Goal: Task Accomplishment & Management: Use online tool/utility

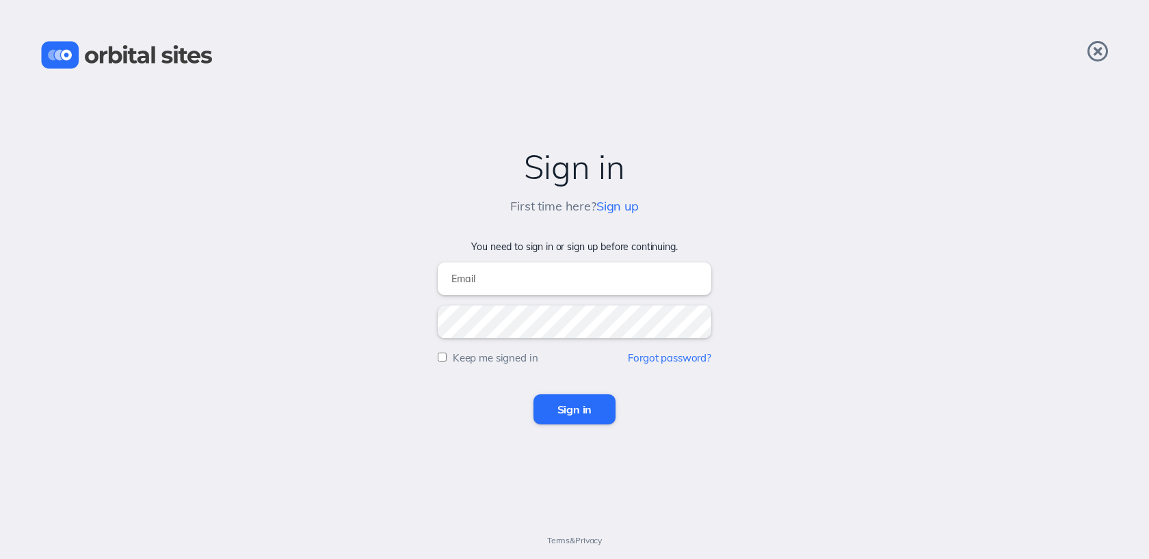
type input "[EMAIL_ADDRESS][DOMAIN_NAME]"
click at [596, 411] on input "Sign in" at bounding box center [574, 410] width 83 height 30
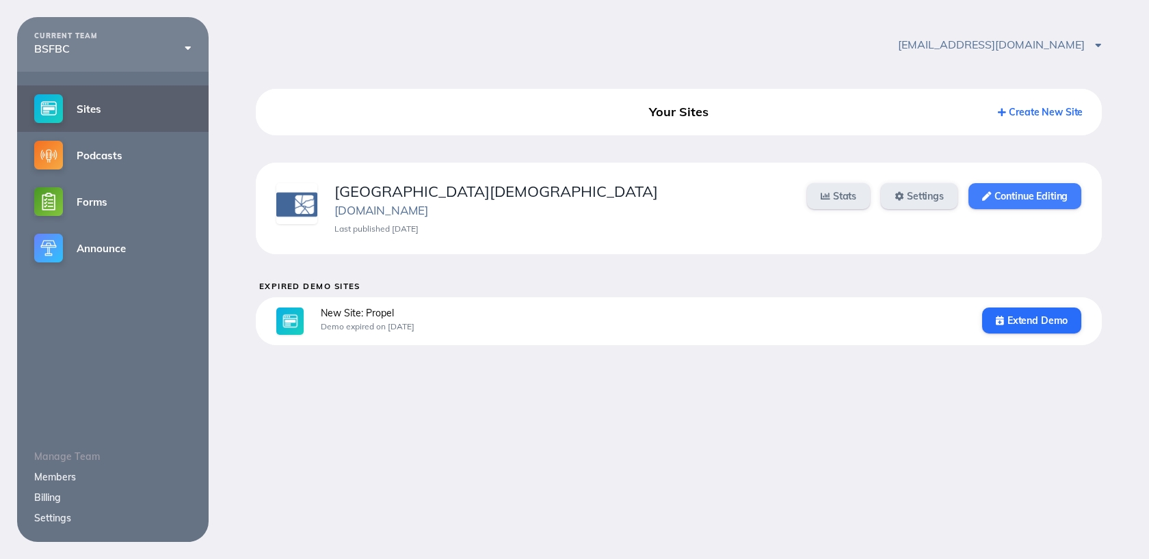
click at [1016, 202] on link "Continue Editing" at bounding box center [1024, 196] width 113 height 26
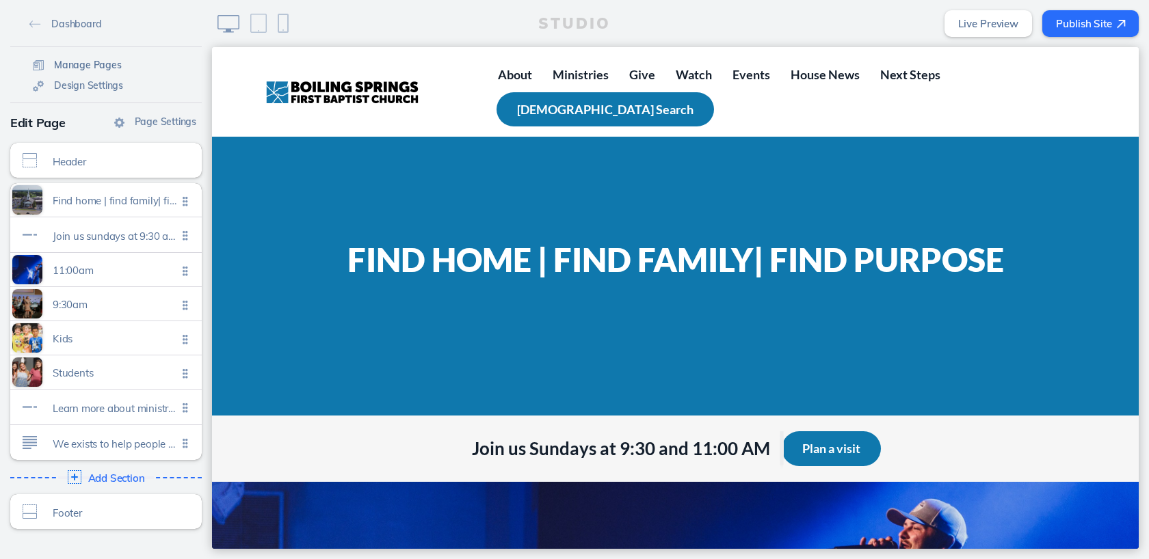
click at [113, 64] on span "Manage Pages" at bounding box center [88, 65] width 68 height 12
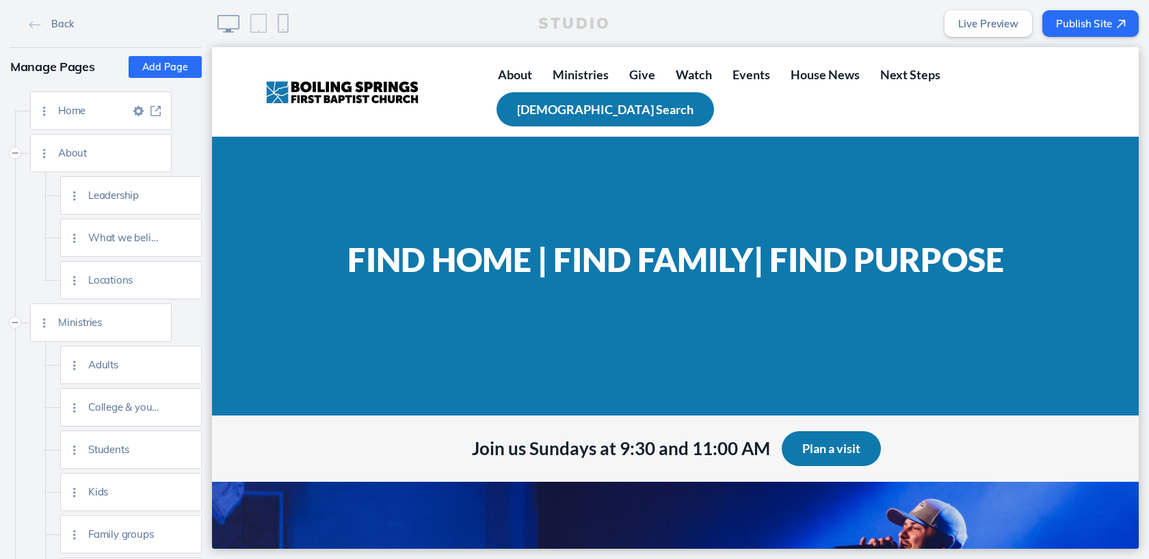
click at [152, 112] on img at bounding box center [155, 111] width 10 height 10
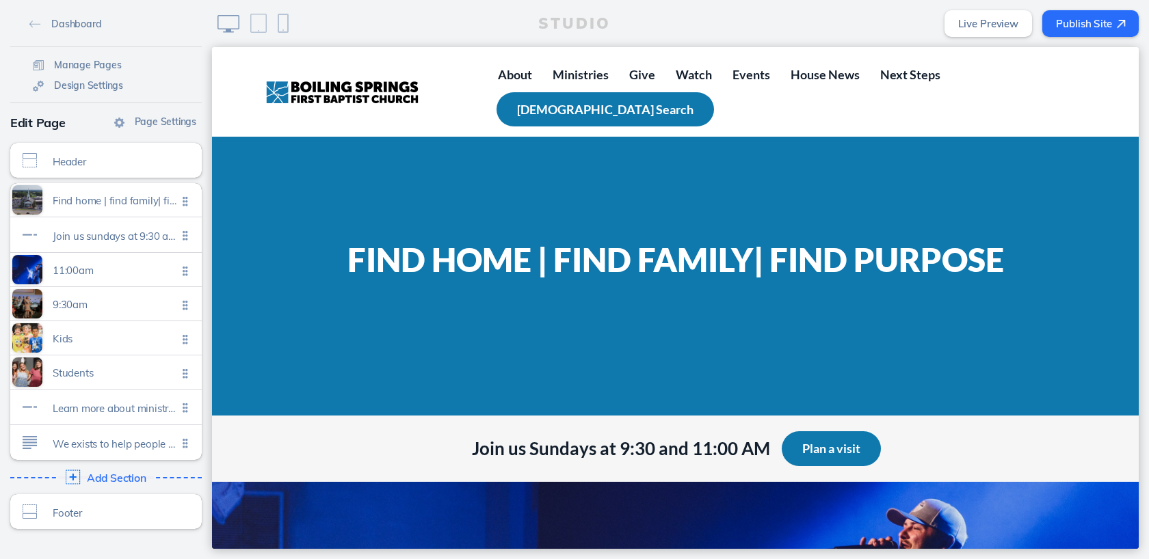
click at [73, 480] on img at bounding box center [73, 477] width 14 height 14
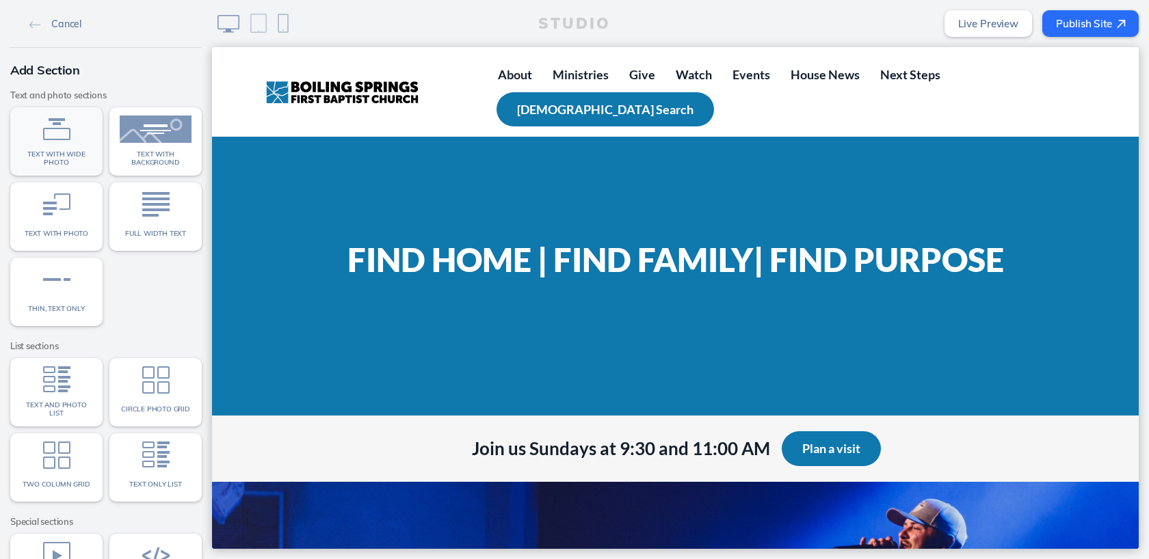
click at [61, 153] on span "Text with wide photo" at bounding box center [57, 158] width 72 height 16
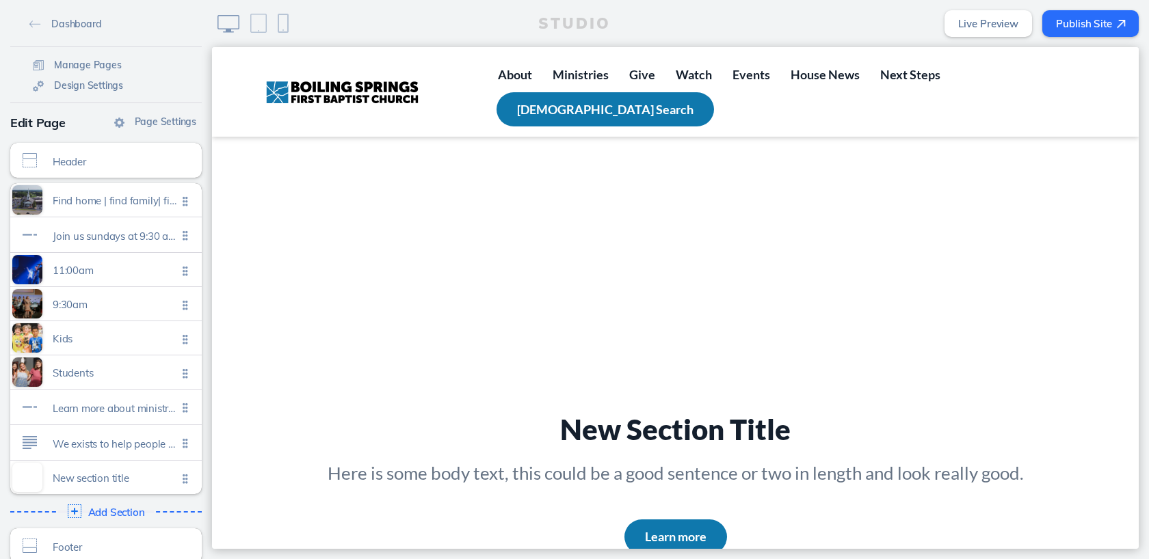
scroll to position [2282, 0]
click at [75, 486] on span "Click to edit" at bounding box center [72, 485] width 38 height 8
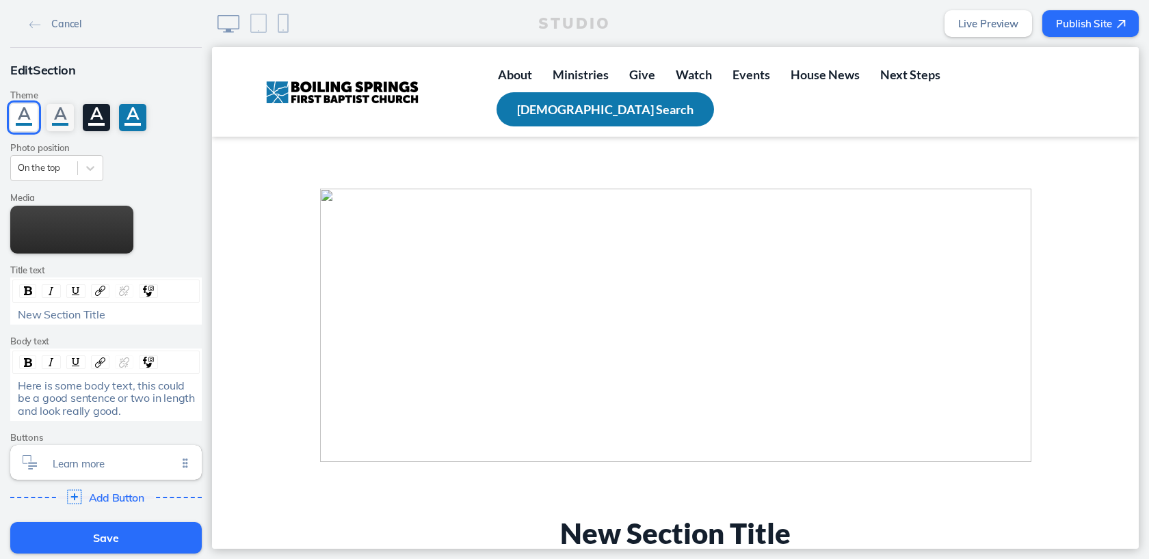
scroll to position [2177, 0]
click at [94, 170] on icon at bounding box center [90, 168] width 14 height 14
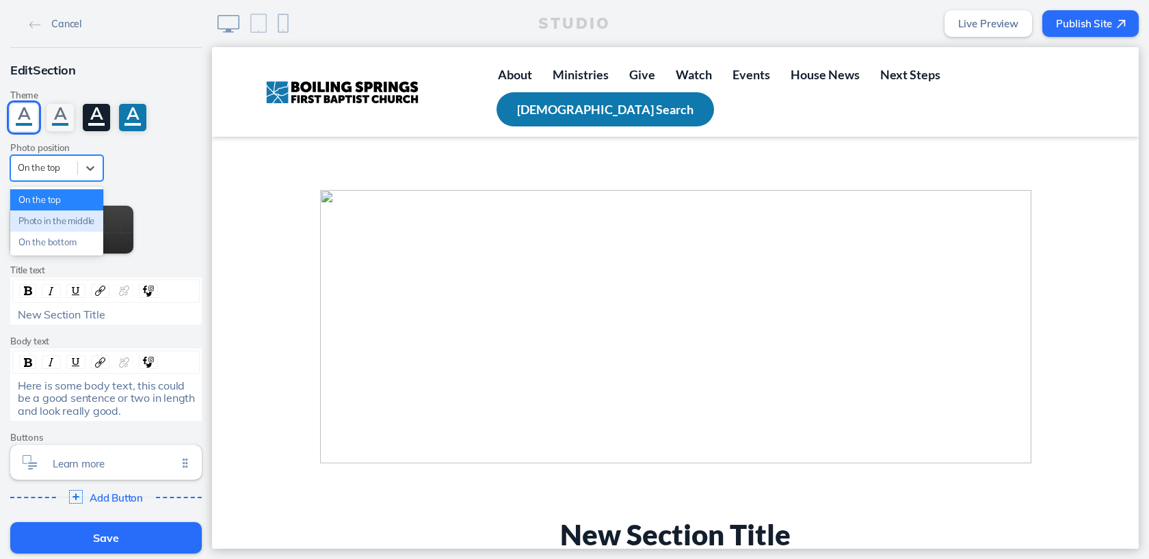
click at [64, 232] on div "Photo in the middle" at bounding box center [56, 221] width 93 height 21
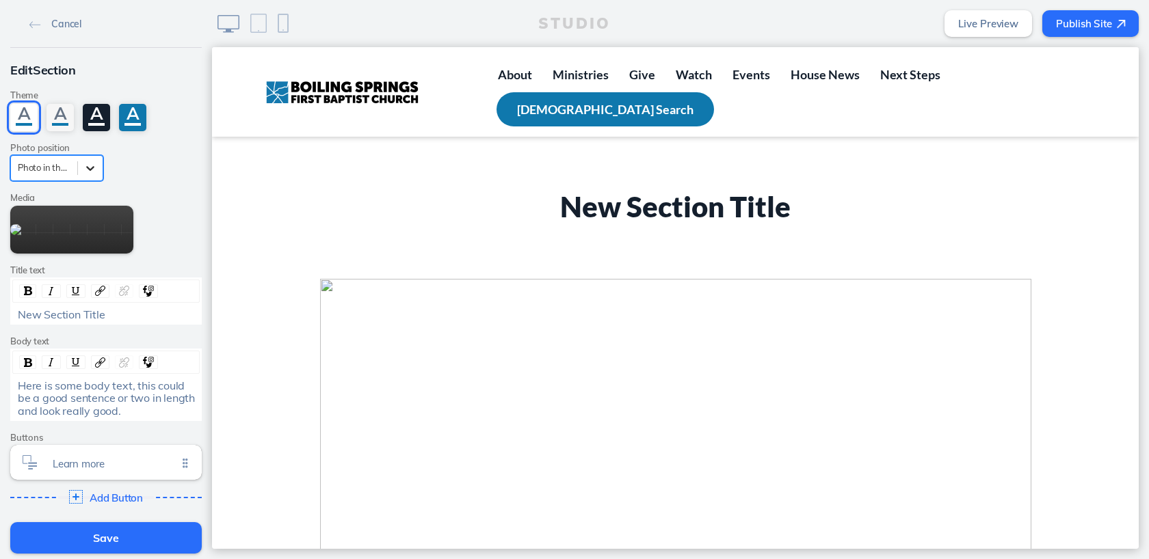
click at [92, 171] on icon at bounding box center [90, 168] width 14 height 14
click at [57, 250] on div "On the bottom" at bounding box center [56, 242] width 93 height 21
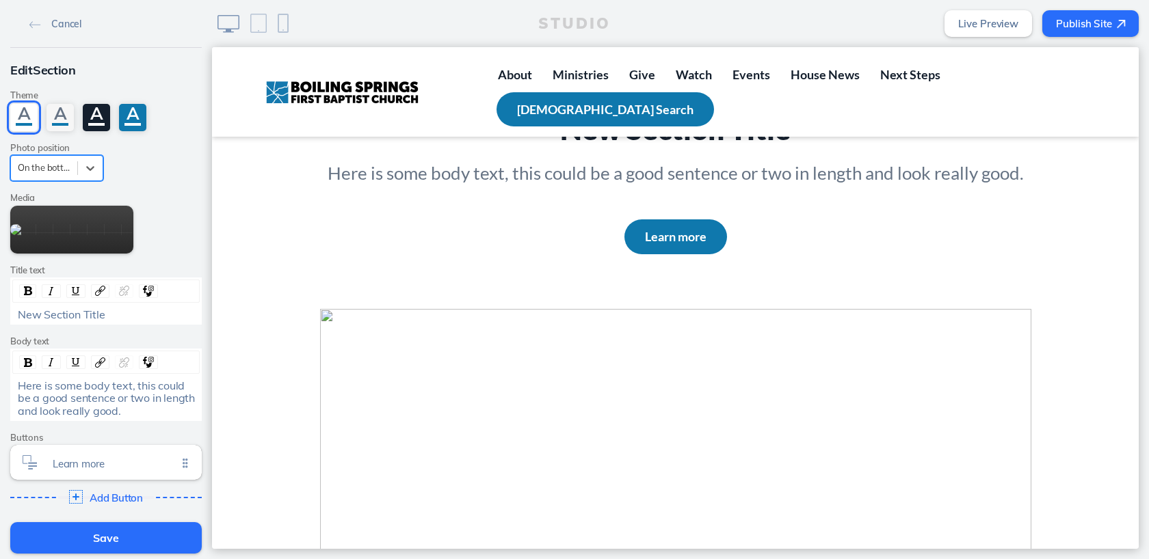
scroll to position [2308, 0]
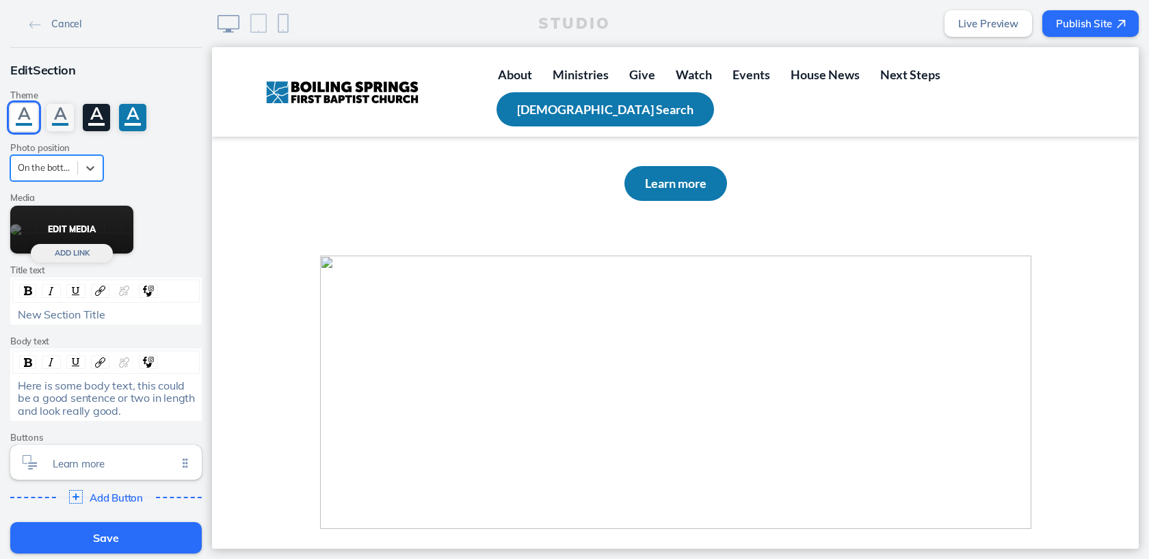
click at [79, 230] on button "Edit Media" at bounding box center [71, 230] width 123 height 48
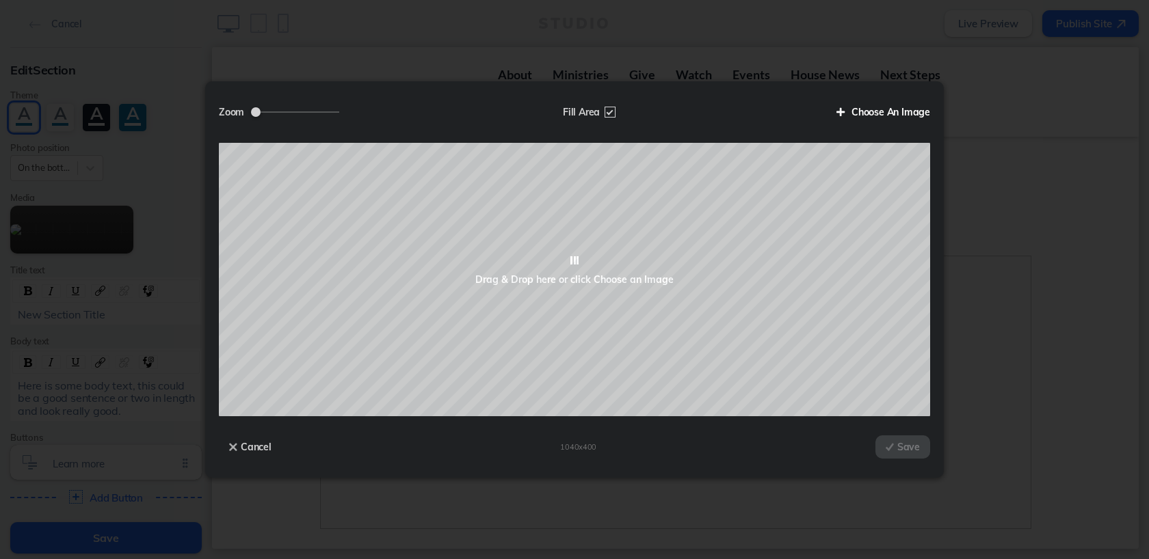
click at [867, 116] on label "Choose An Image" at bounding box center [878, 112] width 104 height 23
click at [0, 0] on input "Choose An Image" at bounding box center [0, 0] width 0 height 0
click at [869, 109] on label "Choose An Image" at bounding box center [878, 112] width 104 height 23
click at [0, 0] on input "Choose An Image" at bounding box center [0, 0] width 0 height 0
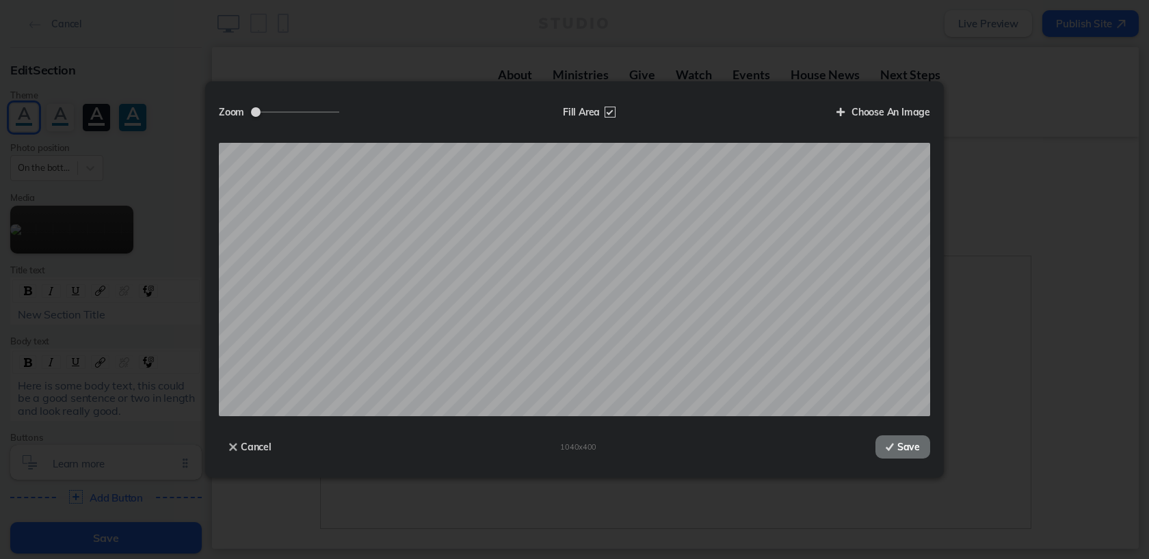
click at [910, 445] on button "Save" at bounding box center [902, 447] width 55 height 23
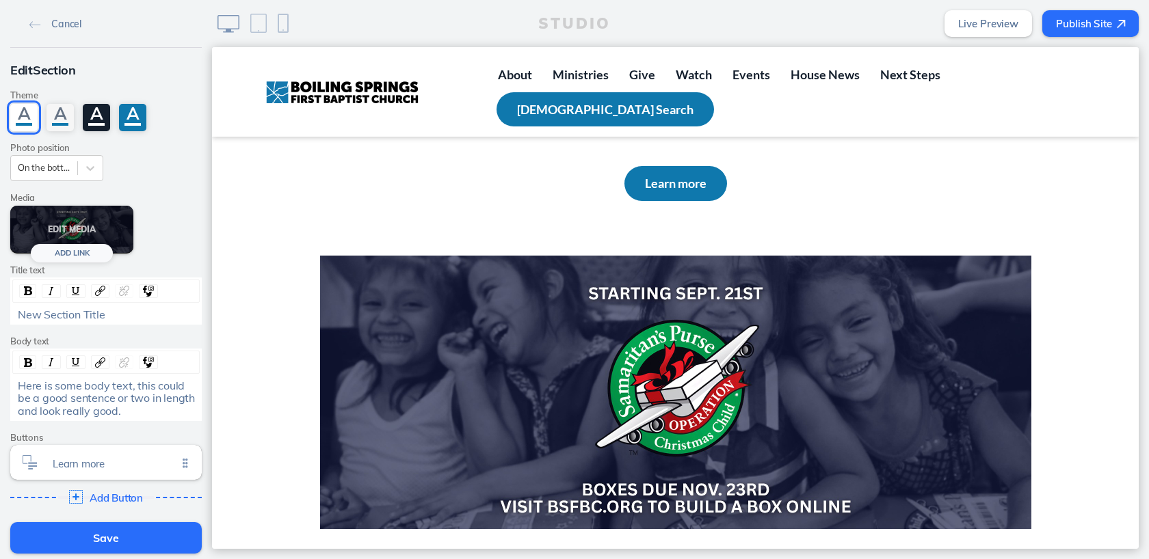
click at [68, 252] on button "Add Link" at bounding box center [72, 253] width 82 height 18
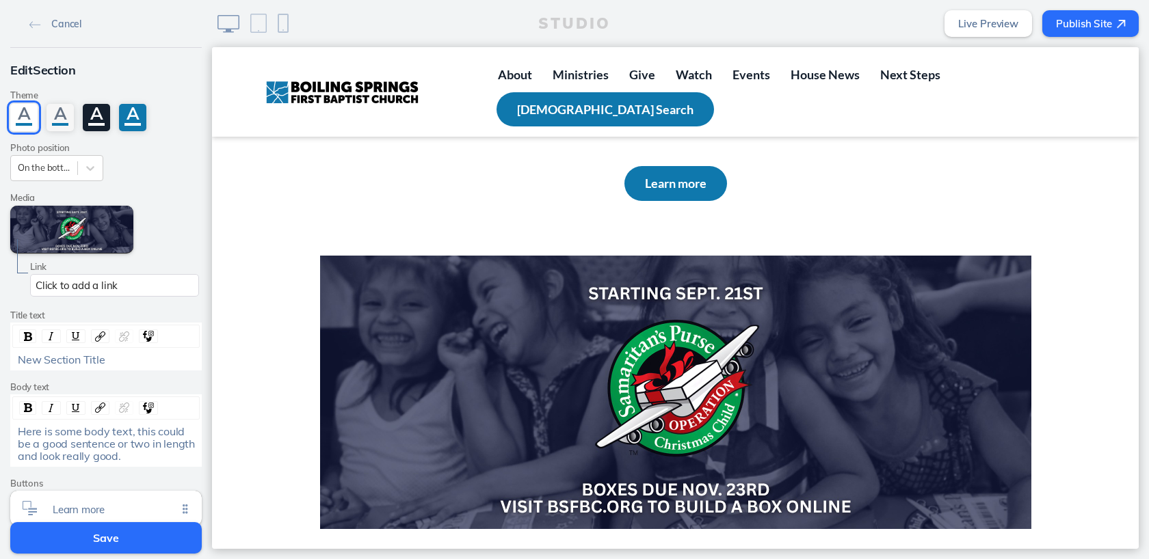
click at [43, 286] on div "Click to add a link" at bounding box center [114, 285] width 169 height 23
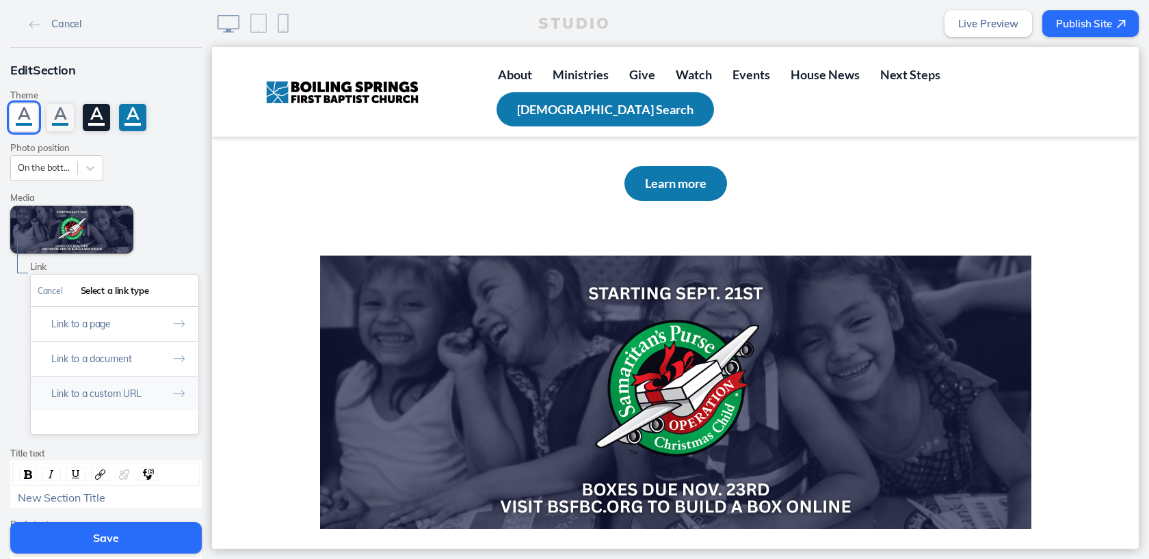
click at [133, 390] on button "Link to a custom URL" at bounding box center [115, 393] width 168 height 35
paste input "[URL][DOMAIN_NAME]"
type input "[URL][DOMAIN_NAME]"
click at [184, 293] on button "Done" at bounding box center [182, 291] width 34 height 31
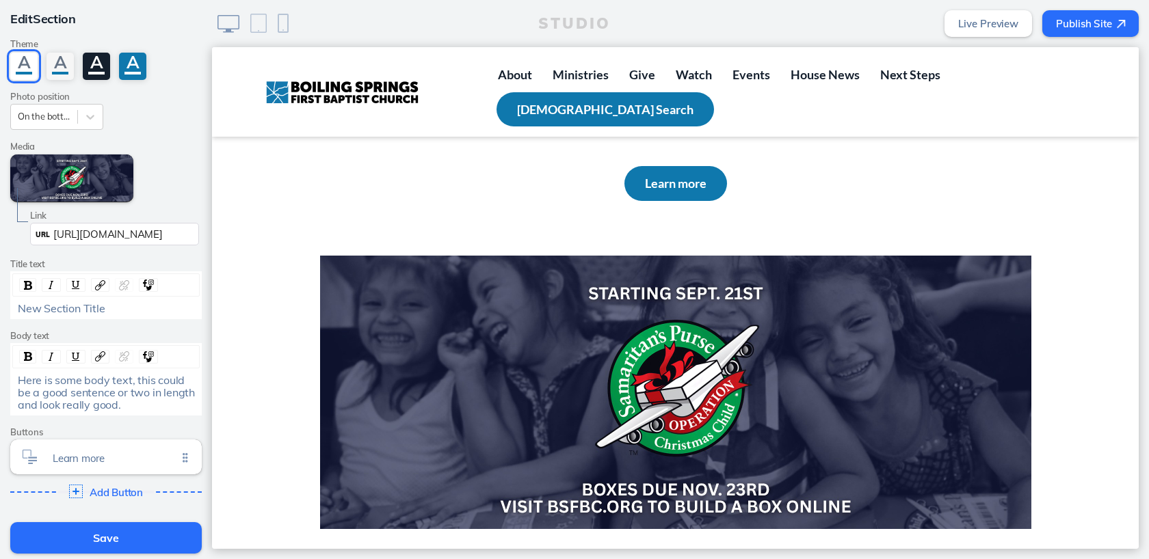
scroll to position [77, 0]
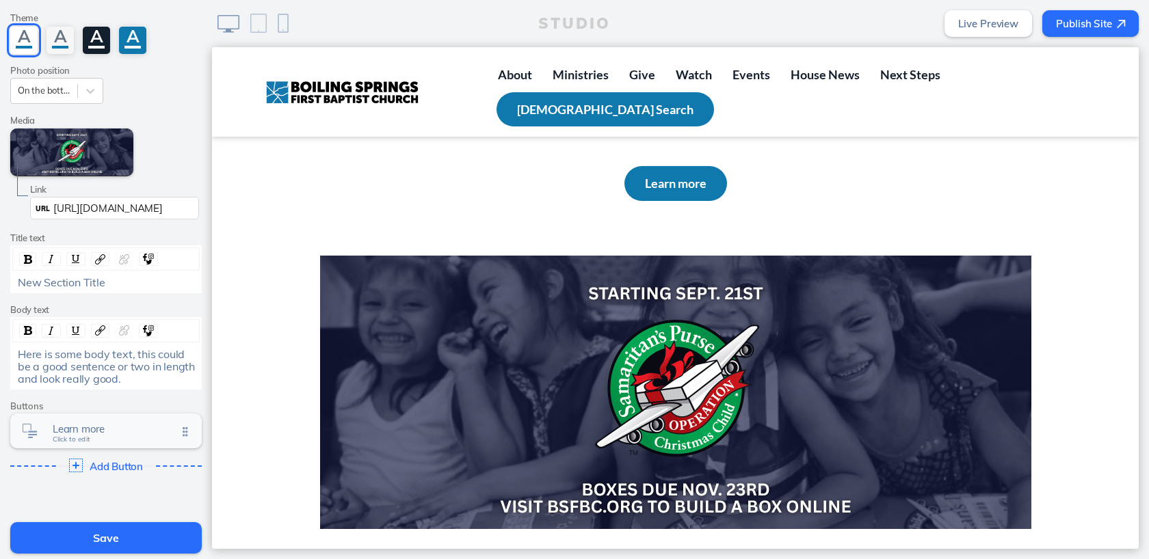
click at [71, 439] on span "Click to edit" at bounding box center [72, 440] width 38 height 8
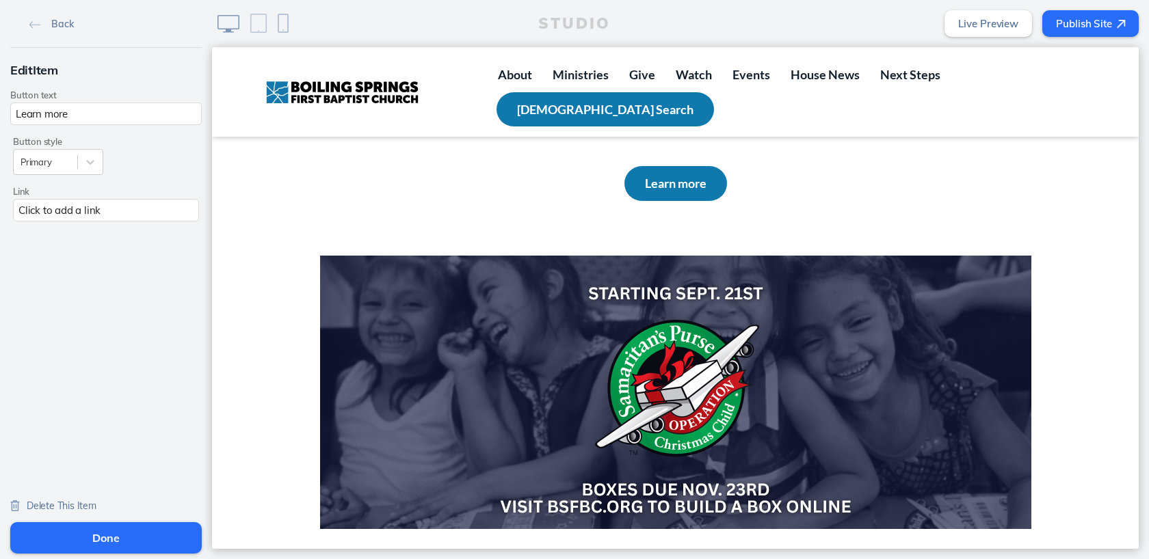
click at [59, 507] on span "Delete This Item" at bounding box center [62, 506] width 70 height 12
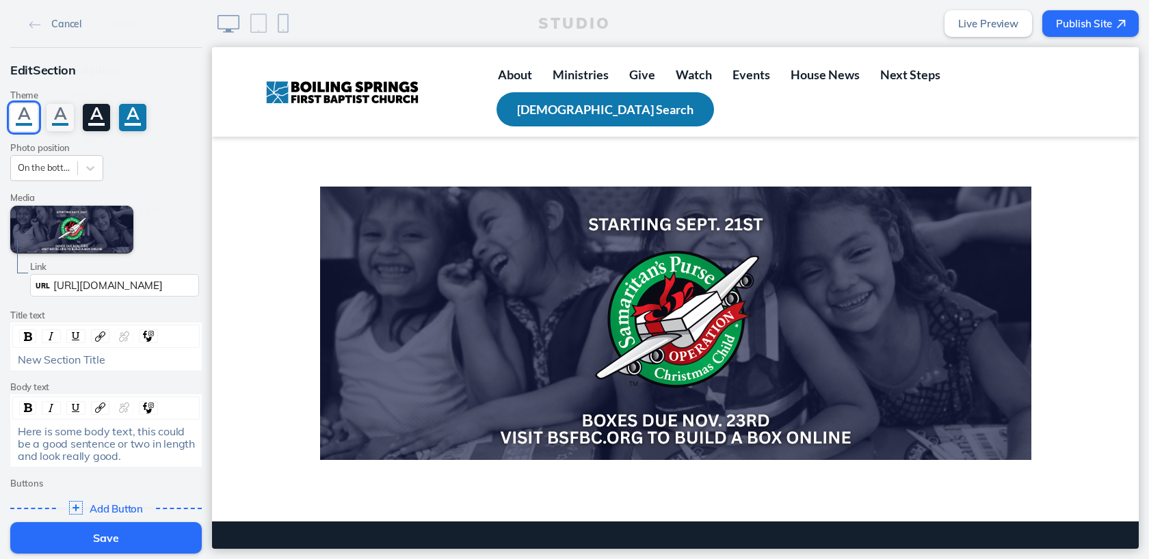
scroll to position [2240, 0]
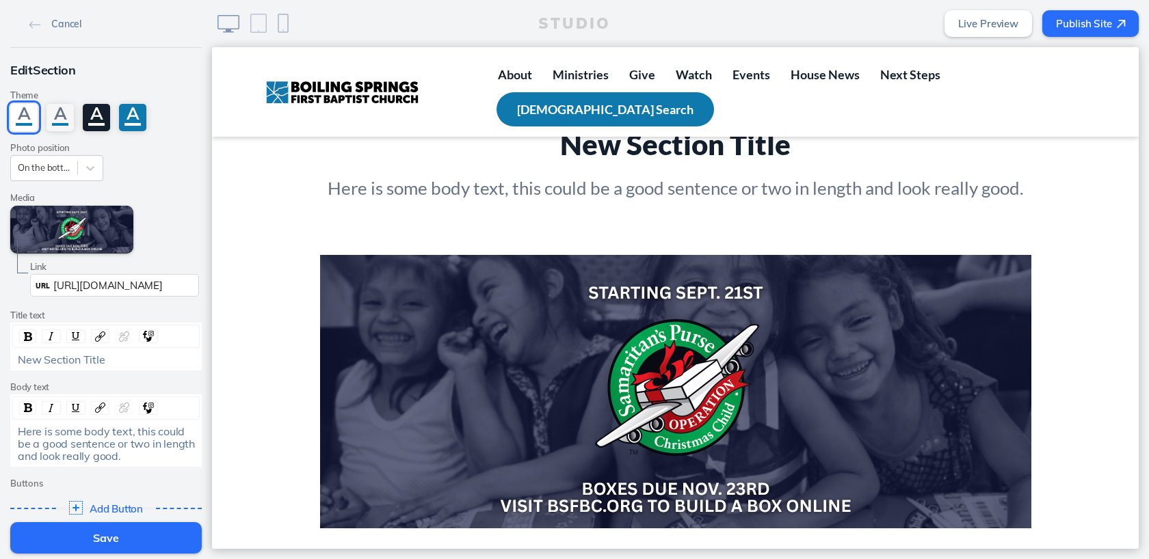
click at [55, 356] on span "New Section Title" at bounding box center [62, 360] width 88 height 14
click at [83, 364] on span "Operation Christmas Child" at bounding box center [83, 360] width 131 height 14
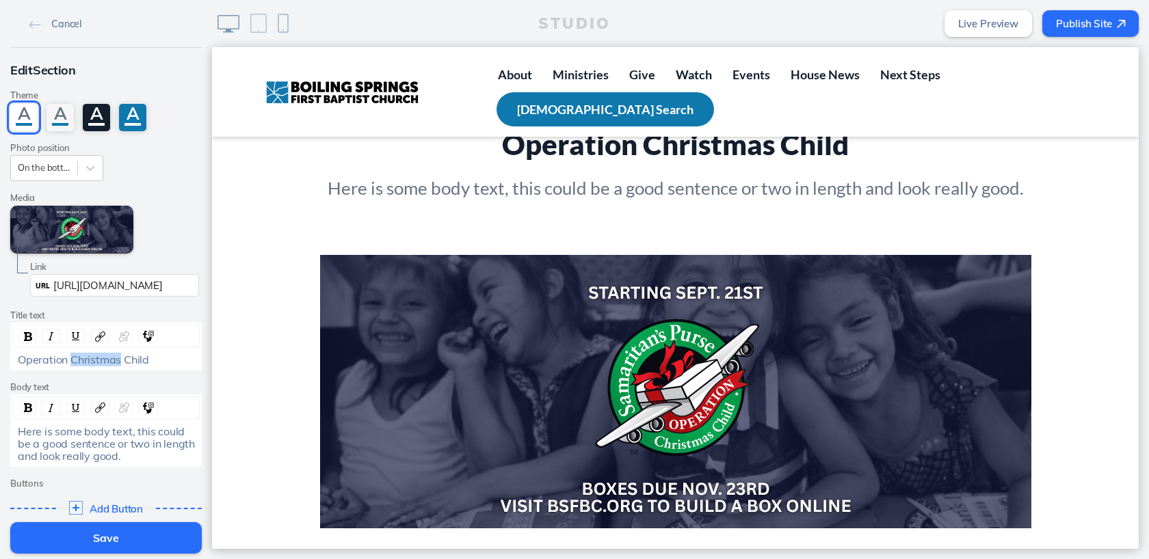
click at [83, 364] on span "Operation Christmas Child" at bounding box center [83, 360] width 131 height 14
click at [31, 444] on span "Here is some body text, this could be a good sentence or two in length and look…" at bounding box center [108, 444] width 180 height 39
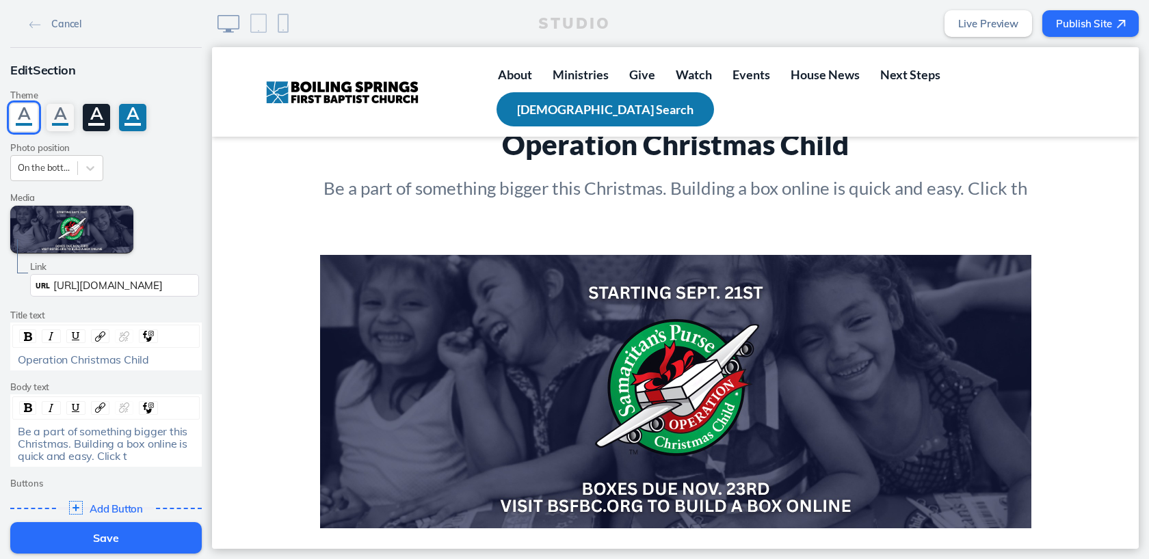
scroll to position [2264, 0]
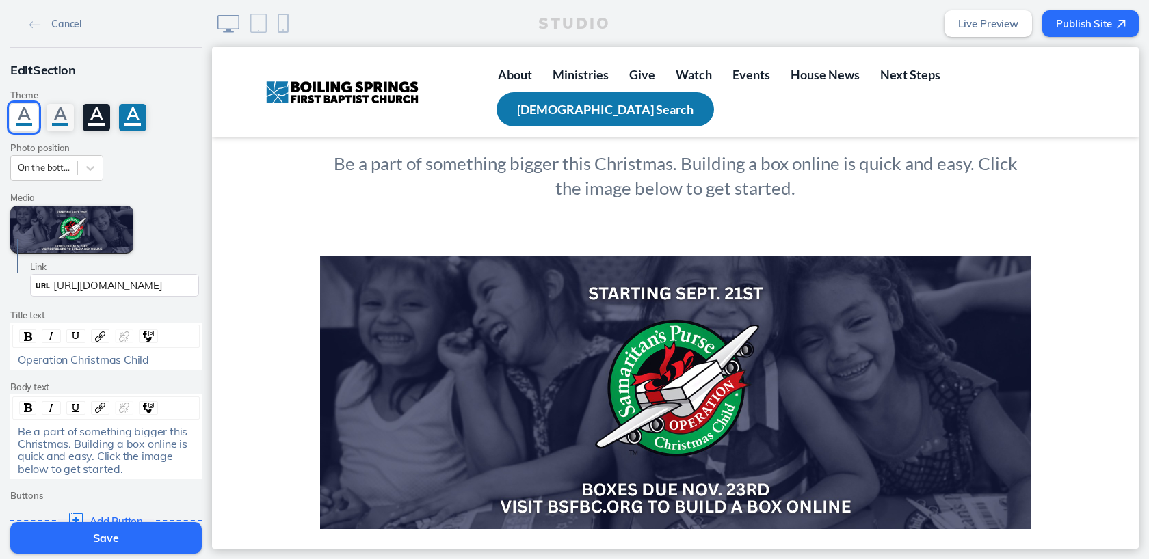
click at [126, 541] on button "Save" at bounding box center [105, 537] width 191 height 31
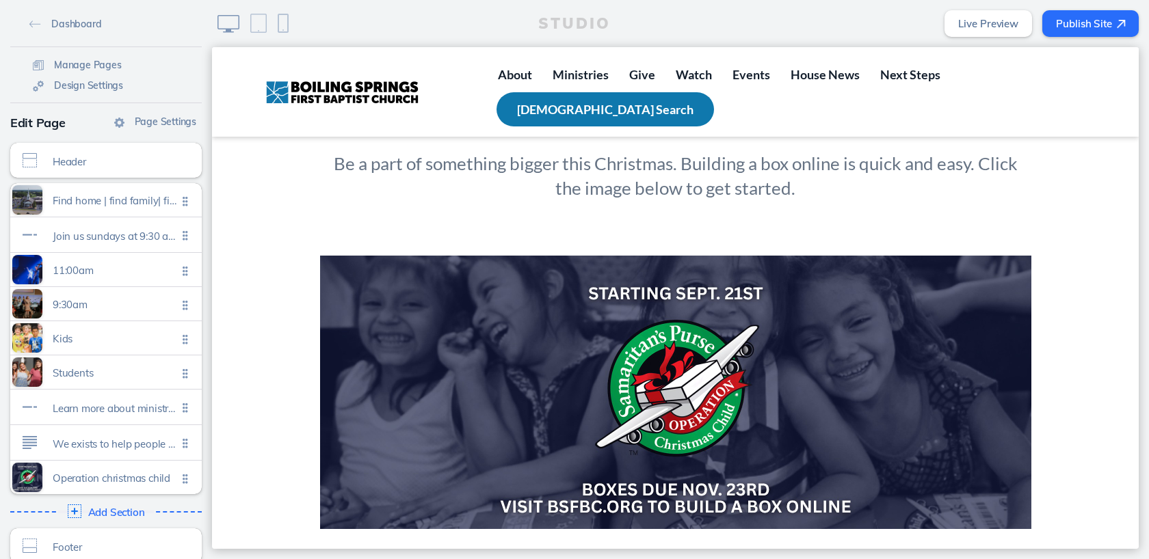
click at [647, 360] on img at bounding box center [675, 393] width 711 height 274
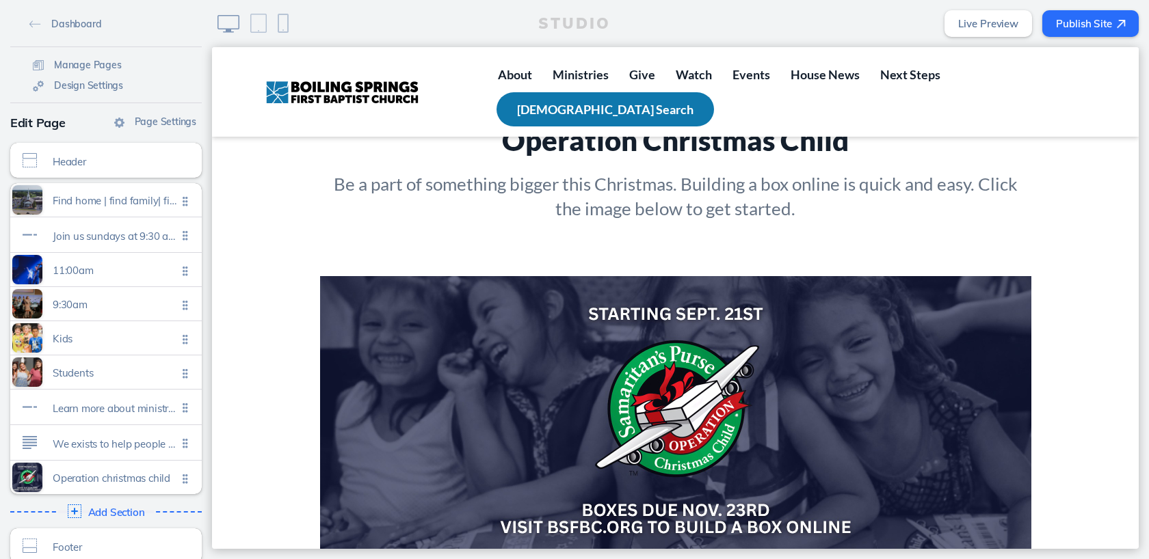
scroll to position [2178, 0]
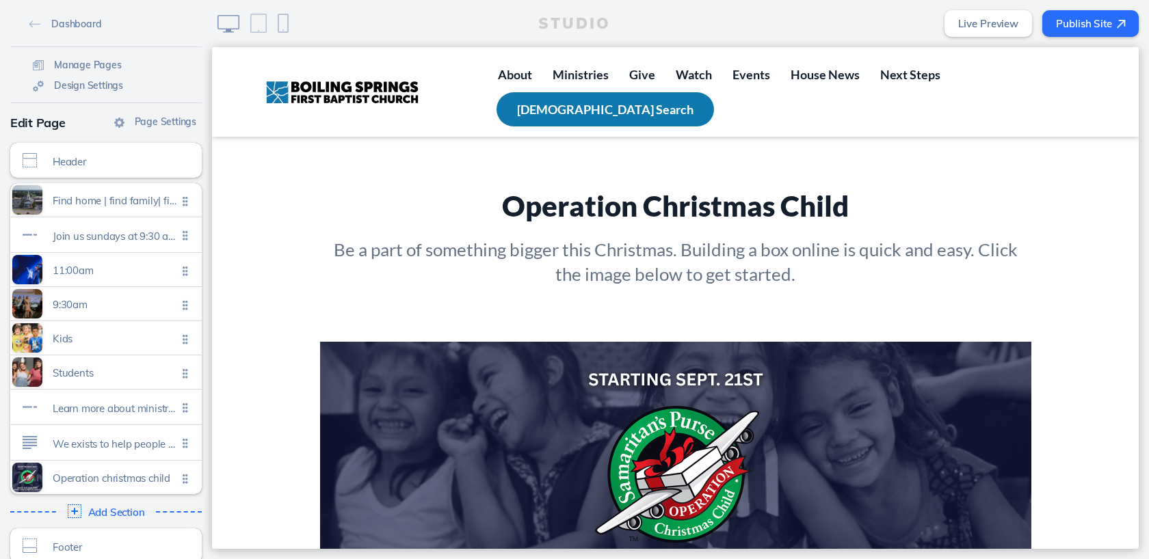
click at [1106, 25] on button "Publish Site" at bounding box center [1090, 23] width 96 height 27
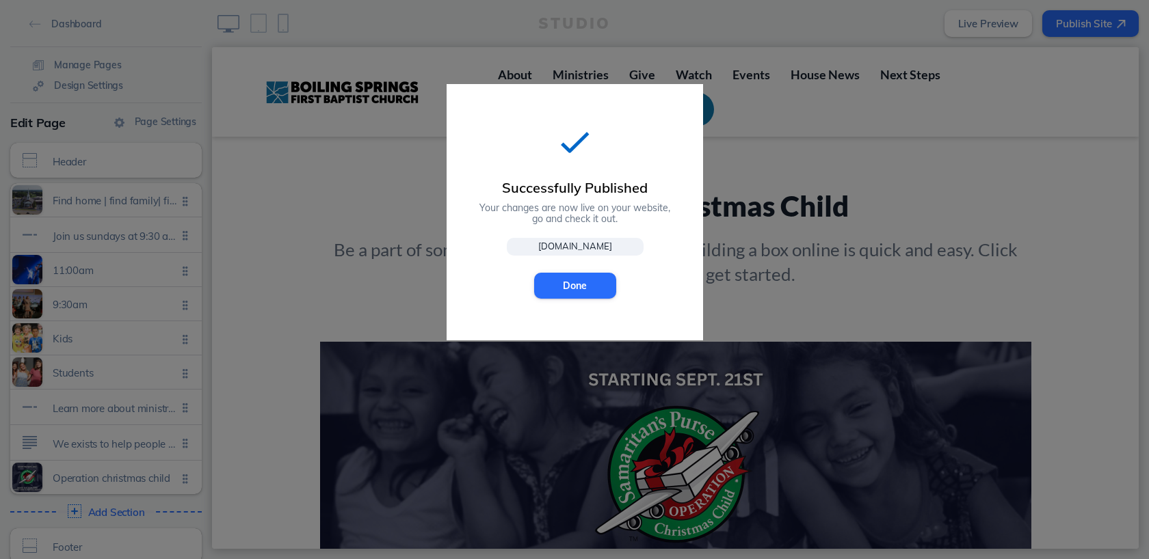
click at [582, 250] on link "[DOMAIN_NAME]" at bounding box center [575, 247] width 137 height 18
